Goal: Task Accomplishment & Management: Manage account settings

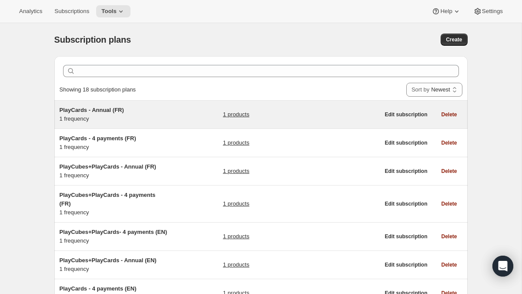
click at [110, 107] on span "PlayCards - Annual (FR)" at bounding box center [92, 110] width 64 height 7
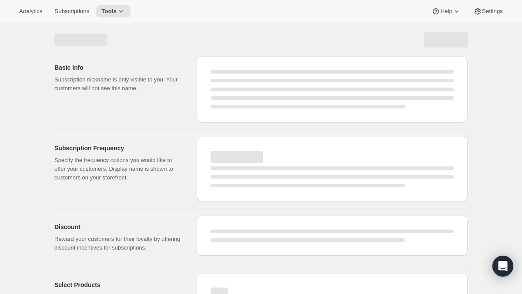
select select "WEEK"
select select "MONTH"
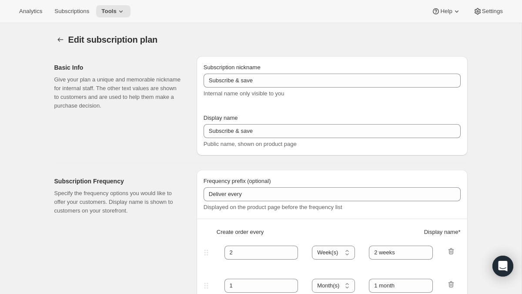
type input "PlayCards - Annual (FR)"
type input "Annuel (1 paiement pour l’année – ÉCONOMISEZ 25 %)"
select select "ENABLED"
select select "MONTH"
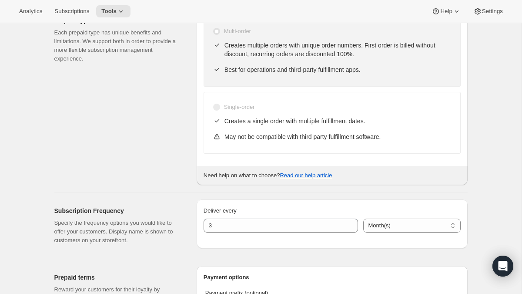
scroll to position [135, 0]
